Goal: Task Accomplishment & Management: Manage account settings

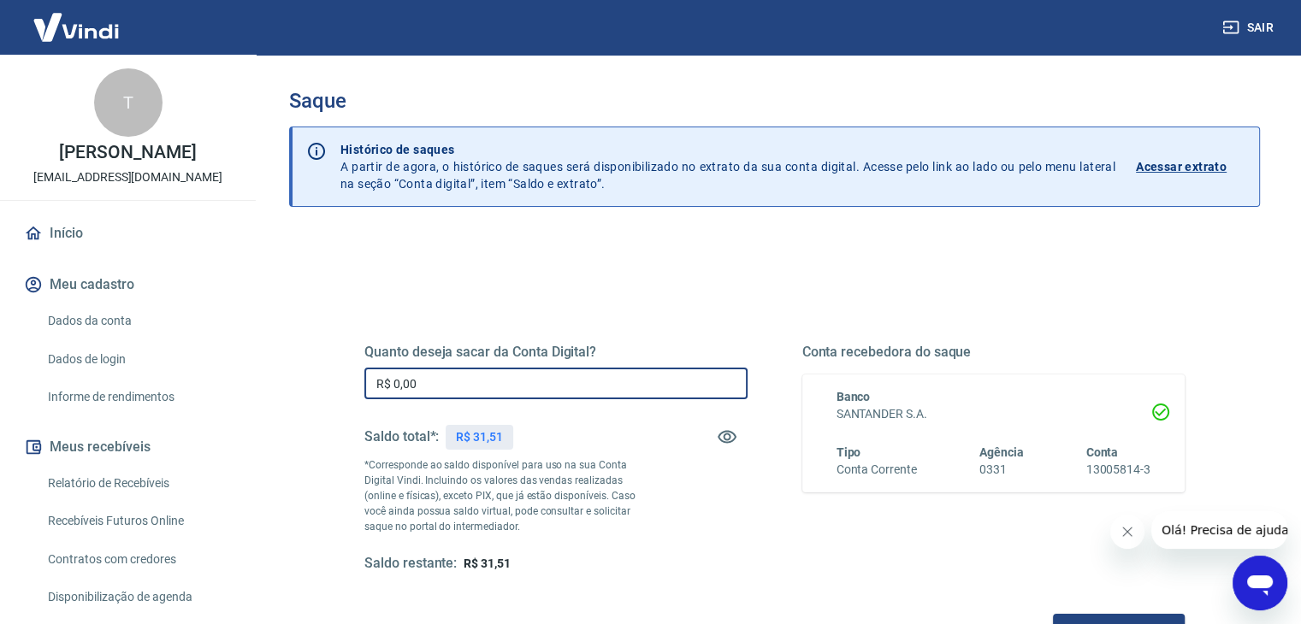
click at [446, 384] on input "R$ 0,00" at bounding box center [555, 384] width 383 height 32
